Goal: Information Seeking & Learning: Learn about a topic

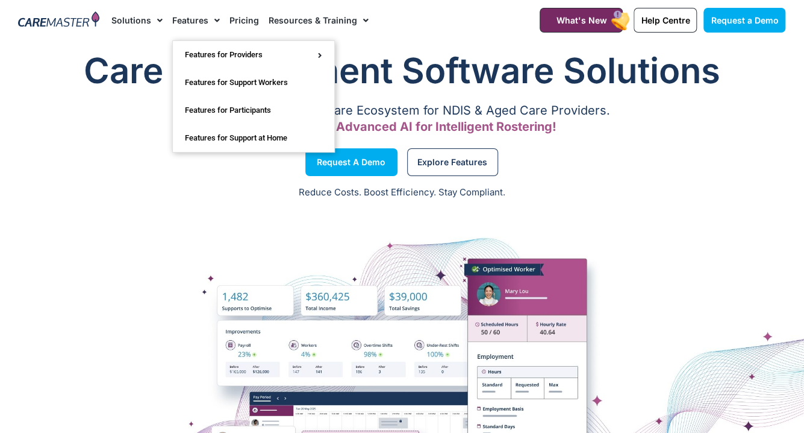
click at [247, 17] on link "Pricing" at bounding box center [245, 20] width 30 height 40
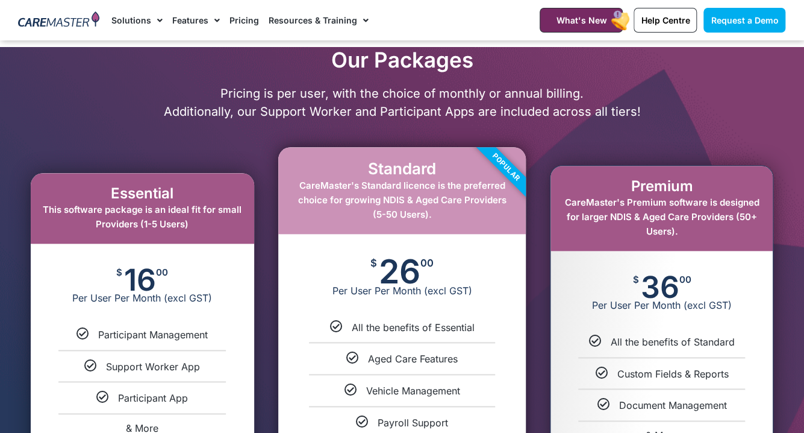
scroll to position [562, 0]
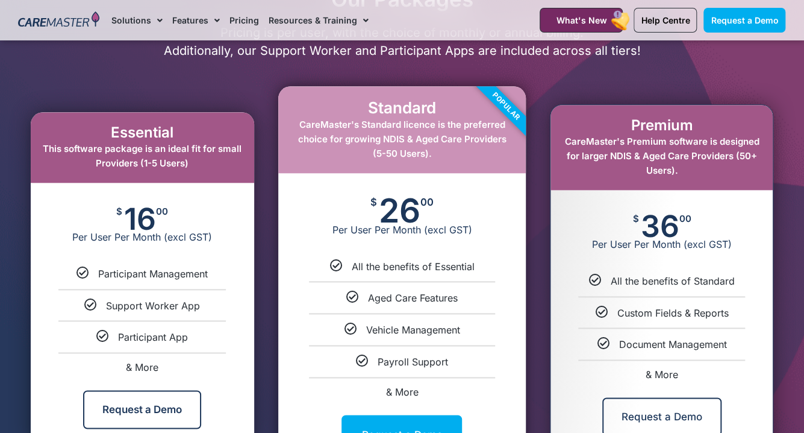
click at [138, 220] on span "16" at bounding box center [140, 219] width 32 height 24
drag, startPoint x: 125, startPoint y: 219, endPoint x: 165, endPoint y: 221, distance: 39.8
click at [165, 221] on div "$ 16 00 Per User Per Month (excl GST)" at bounding box center [143, 225] width 224 height 84
drag, startPoint x: 165, startPoint y: 221, endPoint x: 164, endPoint y: 263, distance: 41.6
click at [164, 263] on div "$ 16 00 Per User Per Month (excl GST)" at bounding box center [143, 225] width 224 height 84
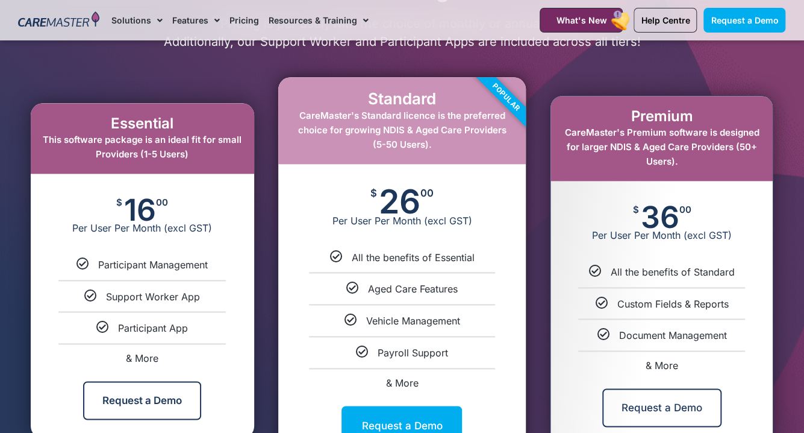
scroll to position [482, 0]
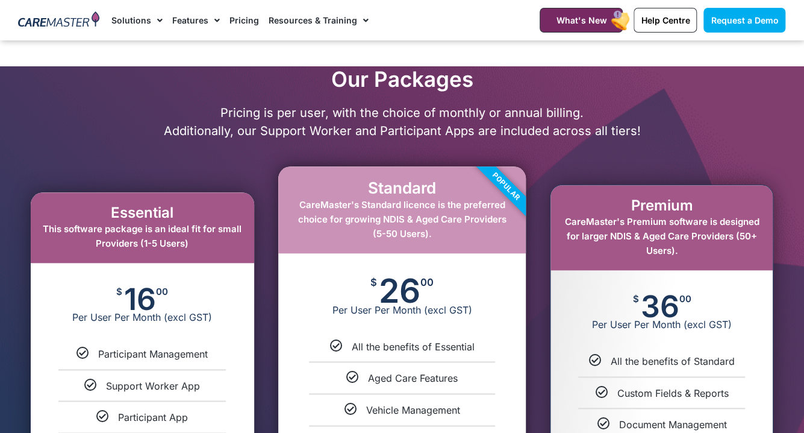
click at [730, 240] on span "CareMaster's Premium software is designed for larger NDIS & Aged Care Providers…" at bounding box center [662, 236] width 195 height 40
drag, startPoint x: 730, startPoint y: 240, endPoint x: 739, endPoint y: 237, distance: 9.7
click at [739, 236] on span "CareMaster's Premium software is designed for larger NDIS & Aged Care Providers…" at bounding box center [662, 236] width 195 height 40
drag, startPoint x: 739, startPoint y: 237, endPoint x: 718, endPoint y: 257, distance: 28.6
click at [718, 257] on div "Premium CareMaster's Premium software is designed for larger NDIS & Aged Care P…" at bounding box center [662, 227] width 222 height 85
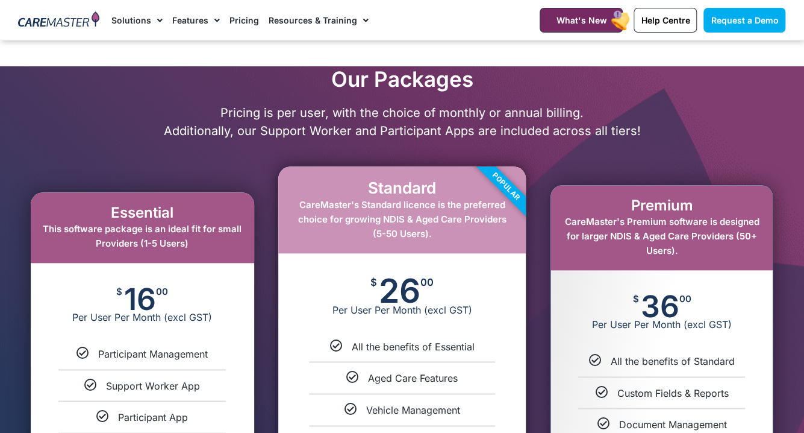
copy span "50+ Users)."
click at [687, 302] on span "00" at bounding box center [685, 298] width 12 height 9
drag, startPoint x: 738, startPoint y: 237, endPoint x: 749, endPoint y: 248, distance: 15.3
click at [749, 248] on div "Premium CareMaster's Premium software is designed for larger NDIS & Aged Care P…" at bounding box center [662, 227] width 222 height 85
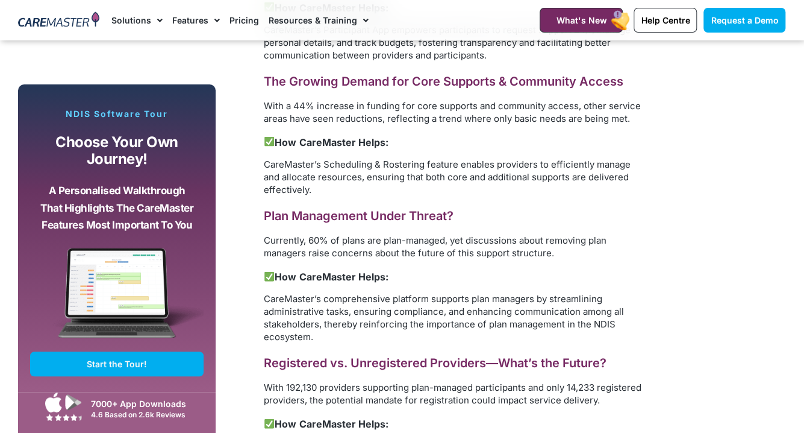
scroll to position [1205, 0]
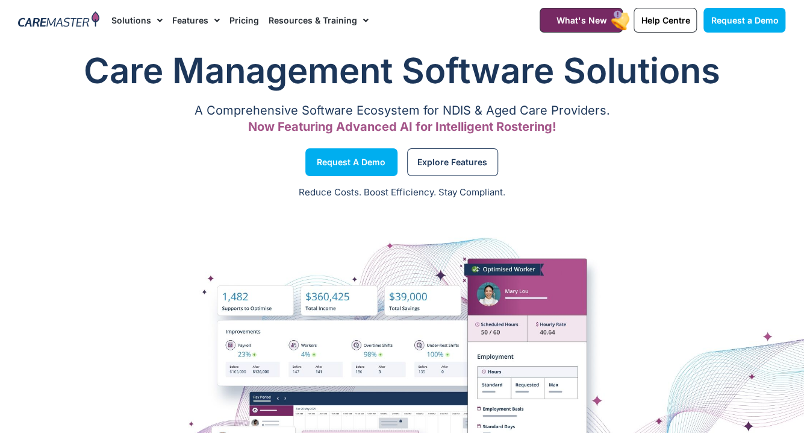
click at [252, 23] on link "Pricing" at bounding box center [245, 20] width 30 height 40
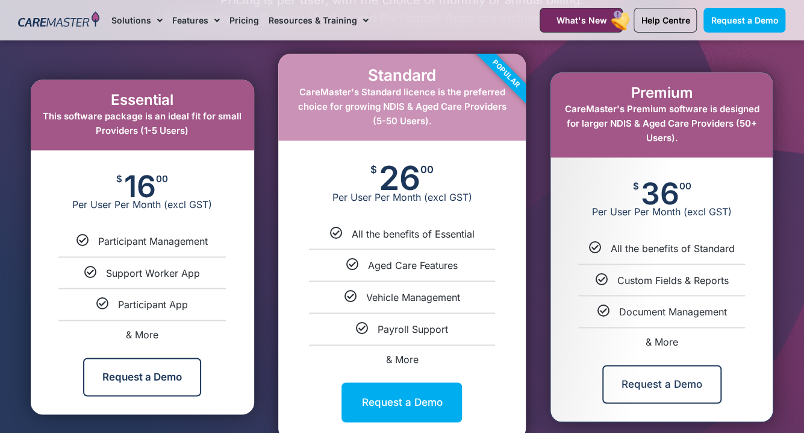
scroll to position [562, 0]
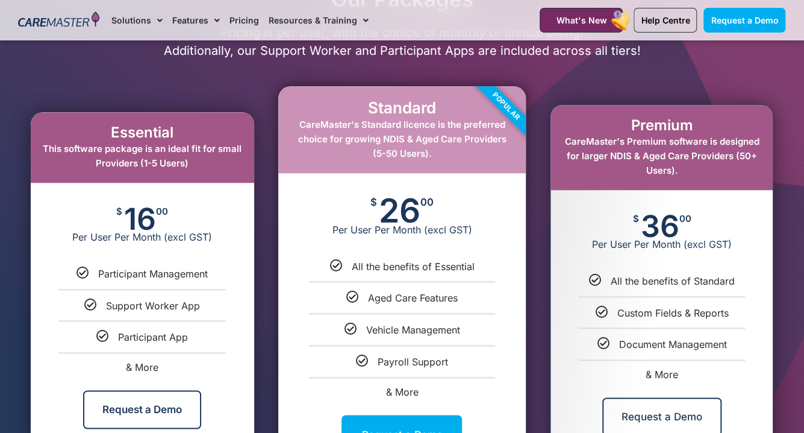
drag, startPoint x: 516, startPoint y: 69, endPoint x: 448, endPoint y: 59, distance: 68.9
click at [516, 69] on div "Our Packages Pricing is per user, with the choice of monthly or annual billing.…" at bounding box center [403, 232] width 780 height 492
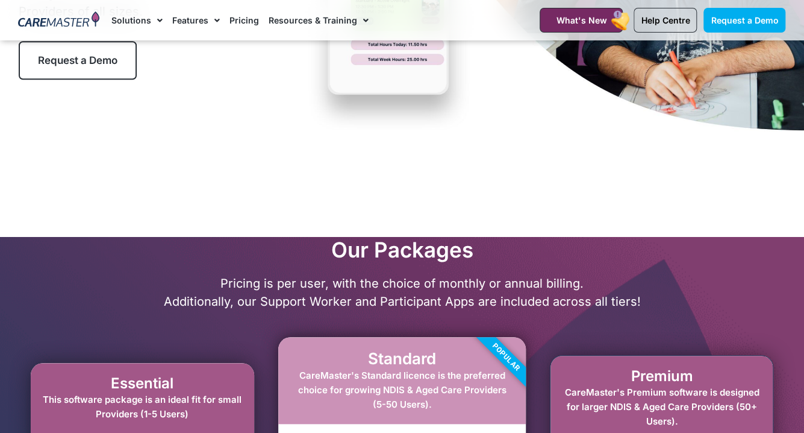
scroll to position [269, 0]
